Goal: Find specific page/section: Find specific page/section

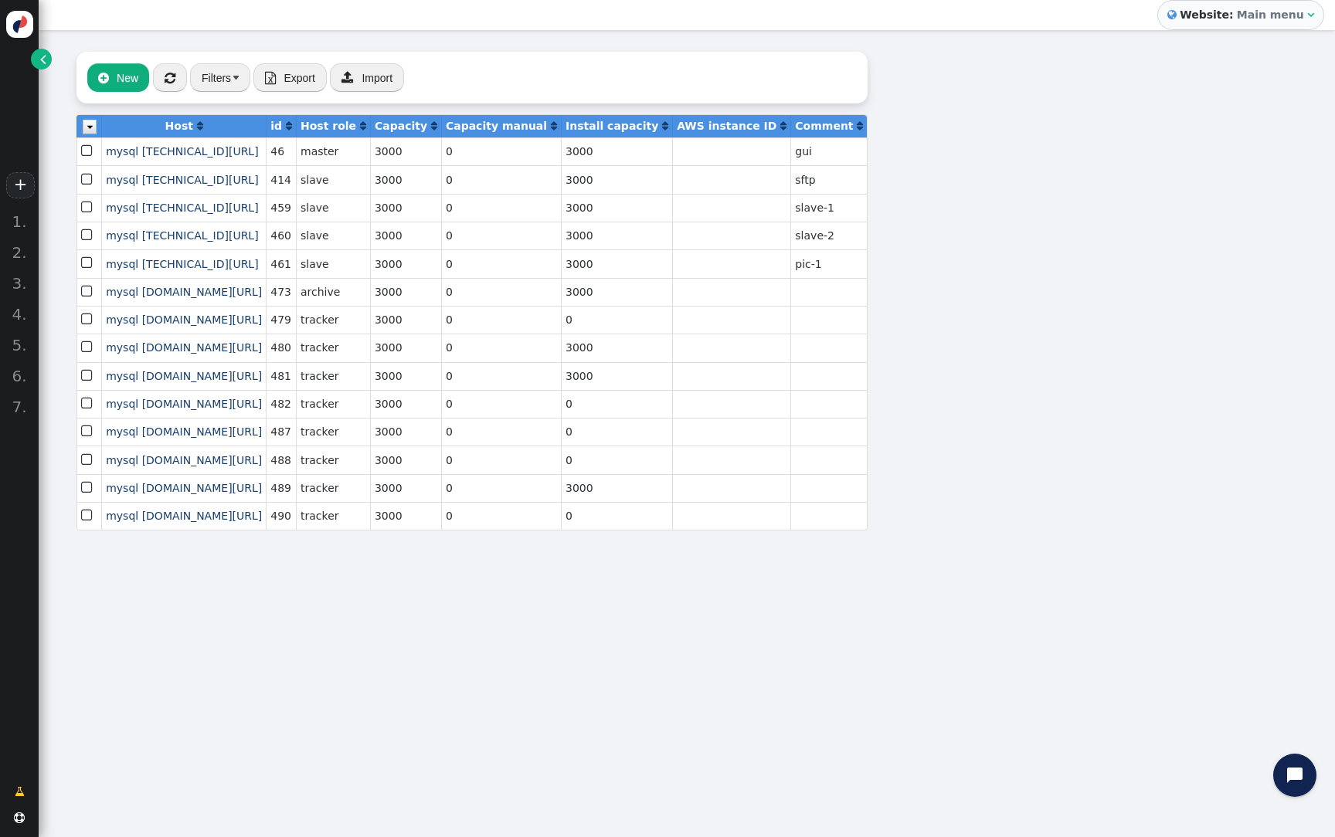
click at [46, 59] on link "" at bounding box center [41, 59] width 21 height 21
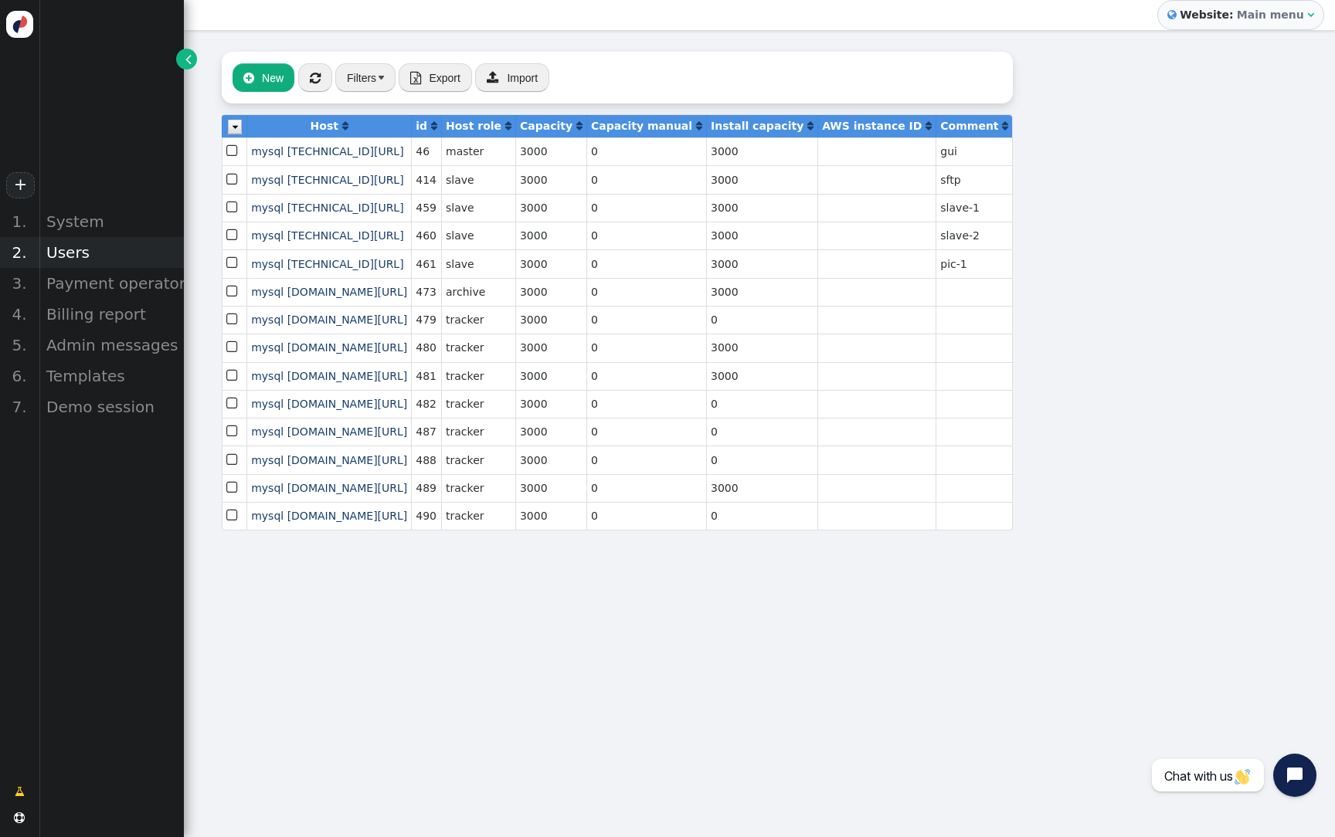
click at [97, 258] on div "Users" at bounding box center [111, 252] width 145 height 31
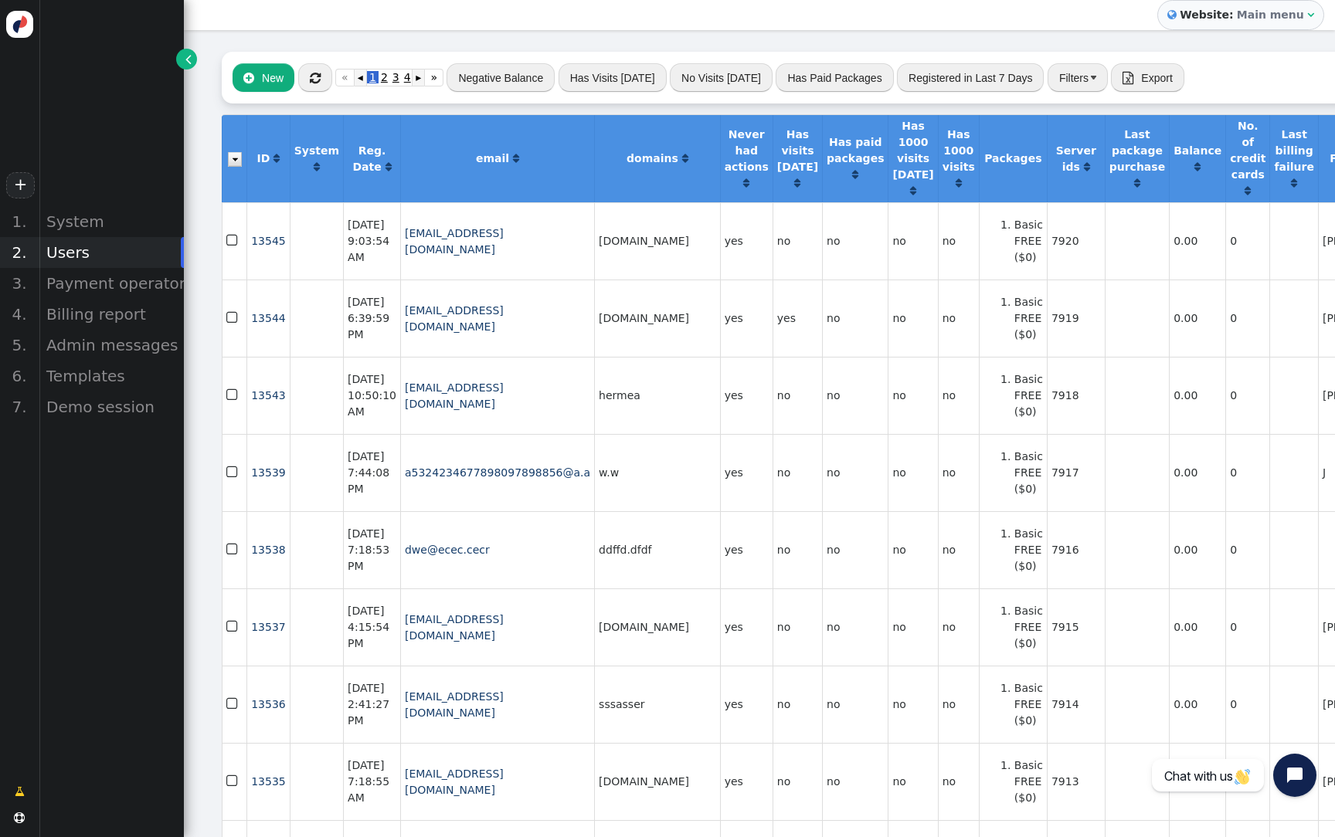
click at [1276, 21] on b "Main menu" at bounding box center [1270, 14] width 67 height 12
